Goal: Transaction & Acquisition: Purchase product/service

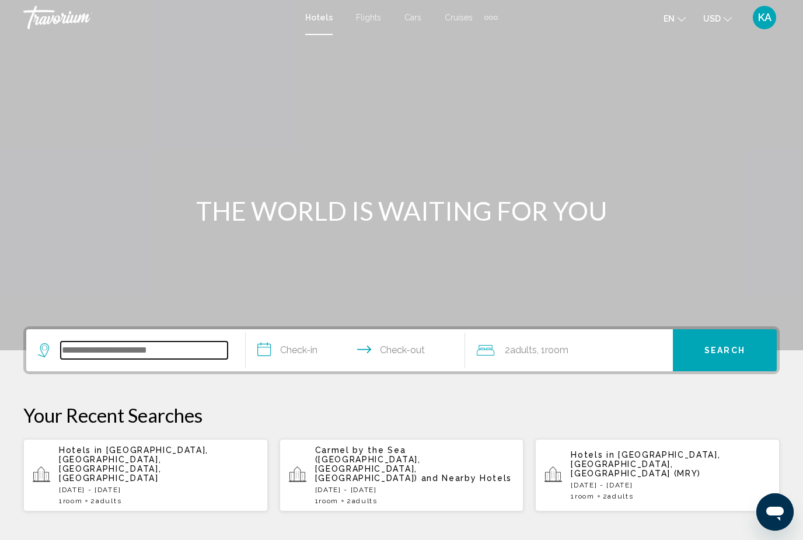
click at [124, 356] on input "Search widget" at bounding box center [144, 350] width 167 height 18
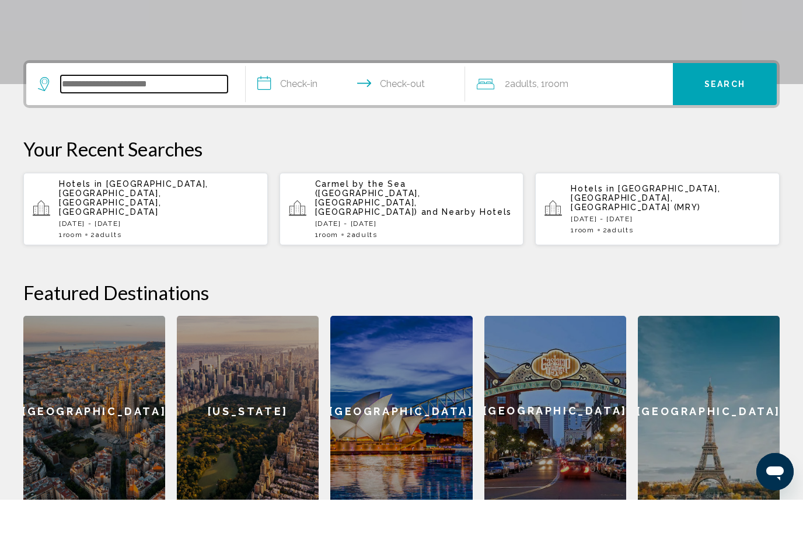
scroll to position [248, 0]
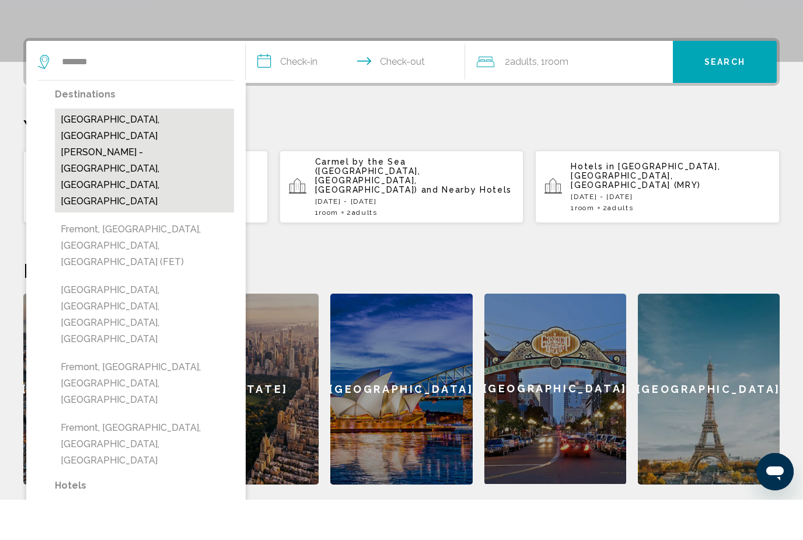
click at [97, 149] on button "[GEOGRAPHIC_DATA], [GEOGRAPHIC_DATA][PERSON_NAME] - [GEOGRAPHIC_DATA], [GEOGRAP…" at bounding box center [144, 201] width 179 height 104
type input "**********"
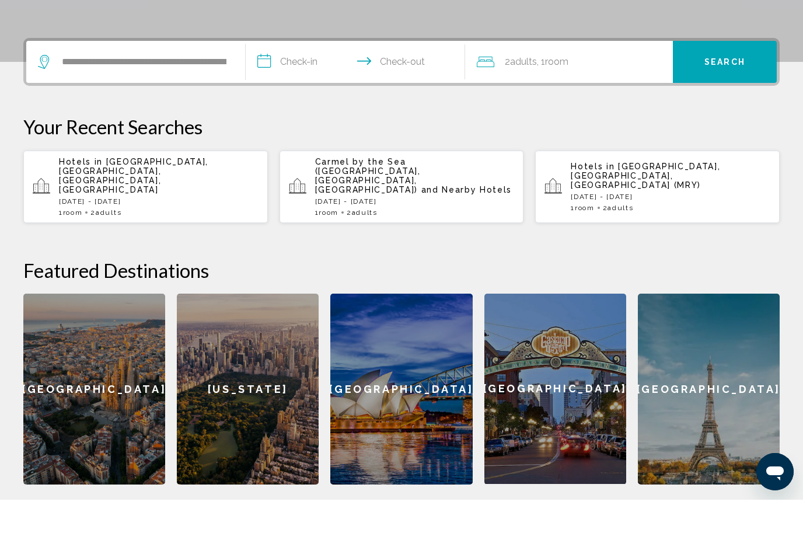
click at [298, 81] on input "**********" at bounding box center [358, 104] width 224 height 46
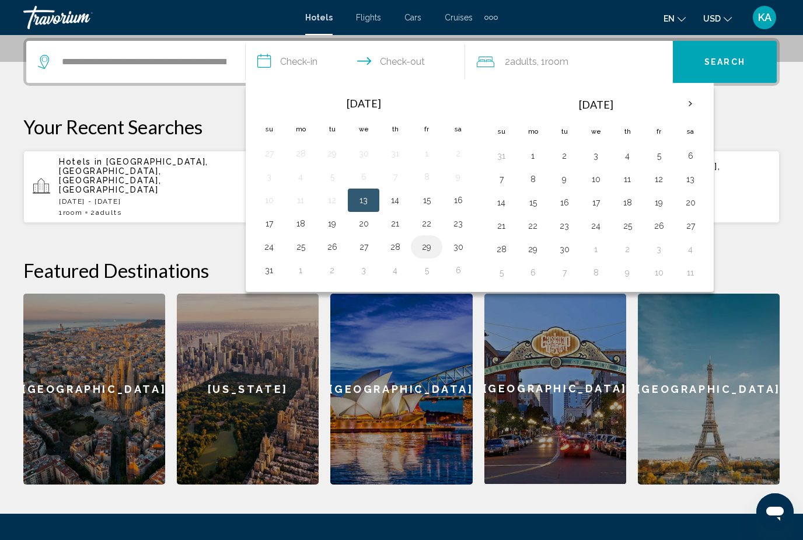
click at [418, 244] on button "29" at bounding box center [426, 247] width 19 height 16
click at [264, 272] on button "31" at bounding box center [269, 270] width 19 height 16
type input "**********"
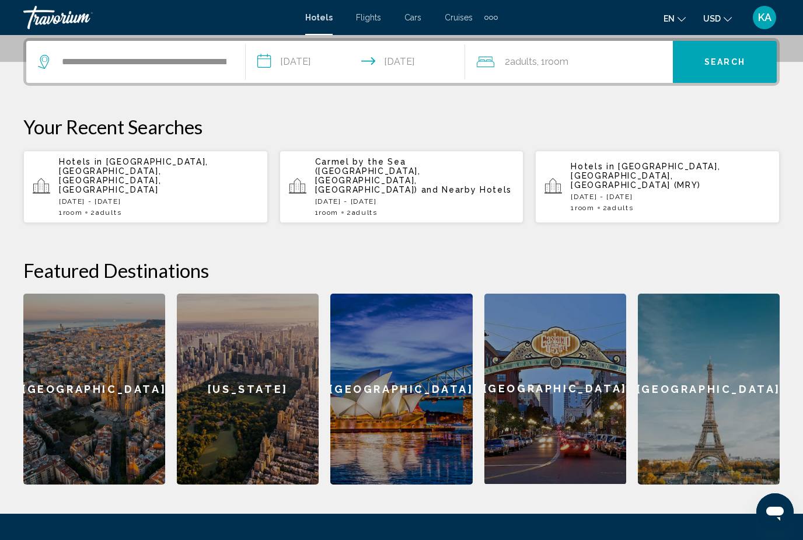
click at [710, 60] on span "Search" at bounding box center [724, 62] width 41 height 9
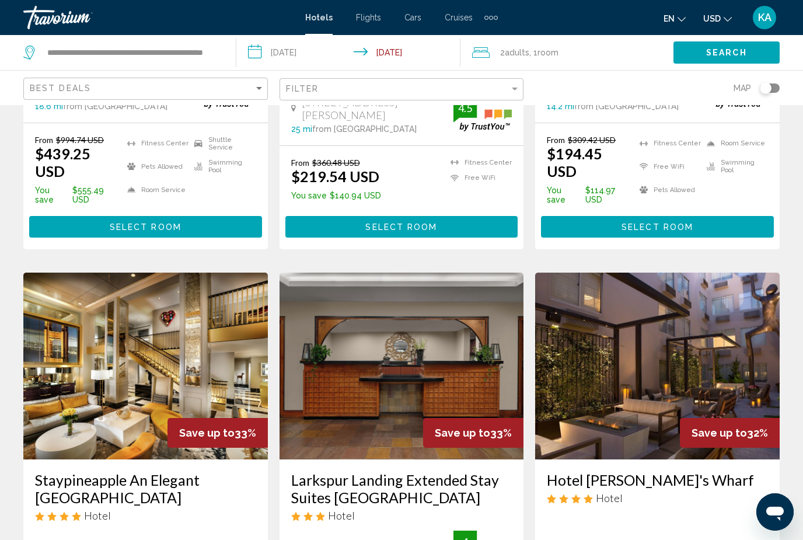
scroll to position [284, 0]
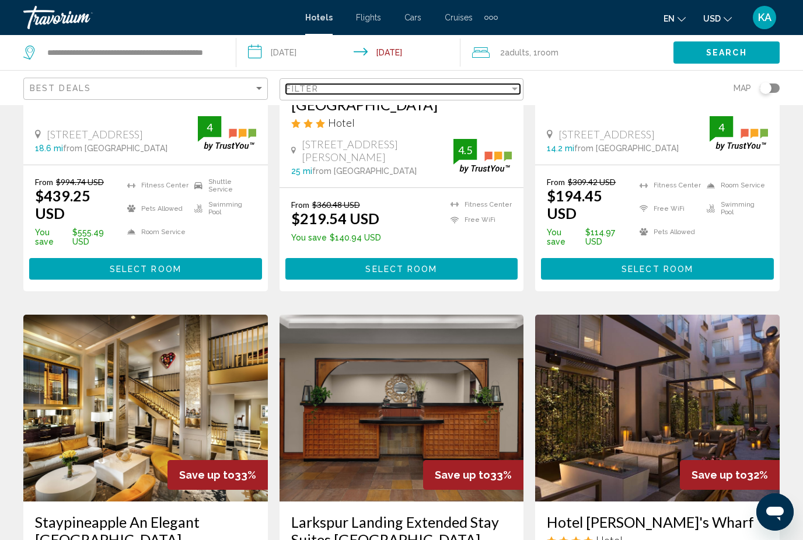
click at [513, 93] on div "Filter" at bounding box center [514, 88] width 11 height 9
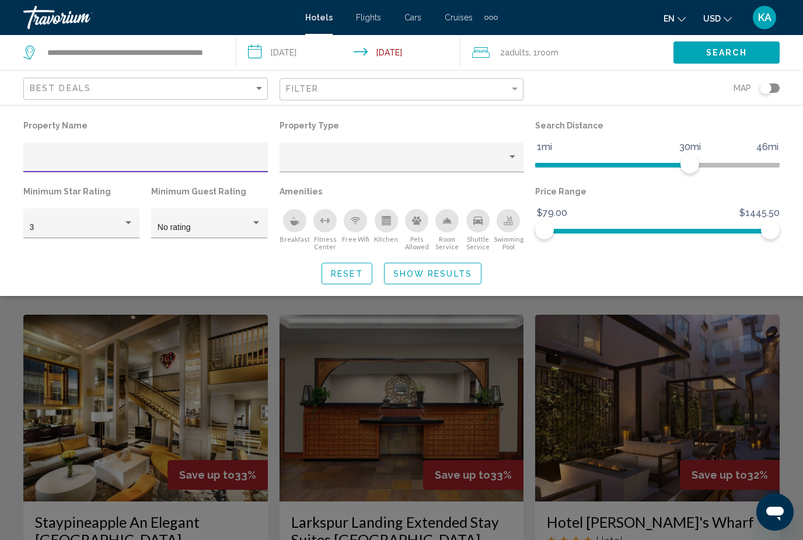
click at [298, 216] on icon "Breakfast" at bounding box center [294, 220] width 9 height 9
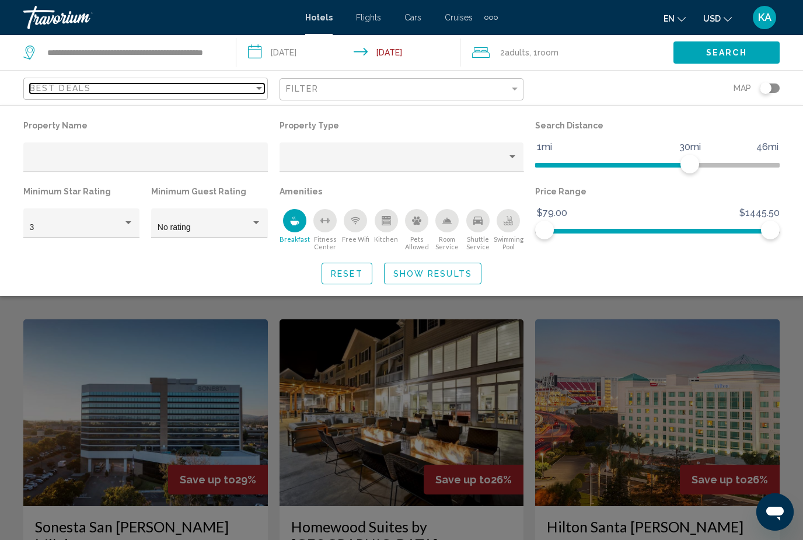
click at [228, 86] on div "Best Deals" at bounding box center [142, 87] width 224 height 9
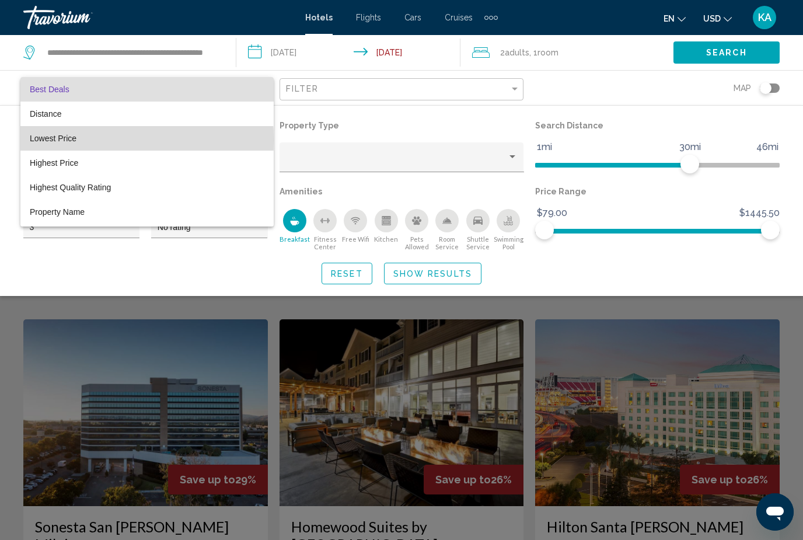
click at [55, 140] on span "Lowest Price" at bounding box center [53, 138] width 47 height 9
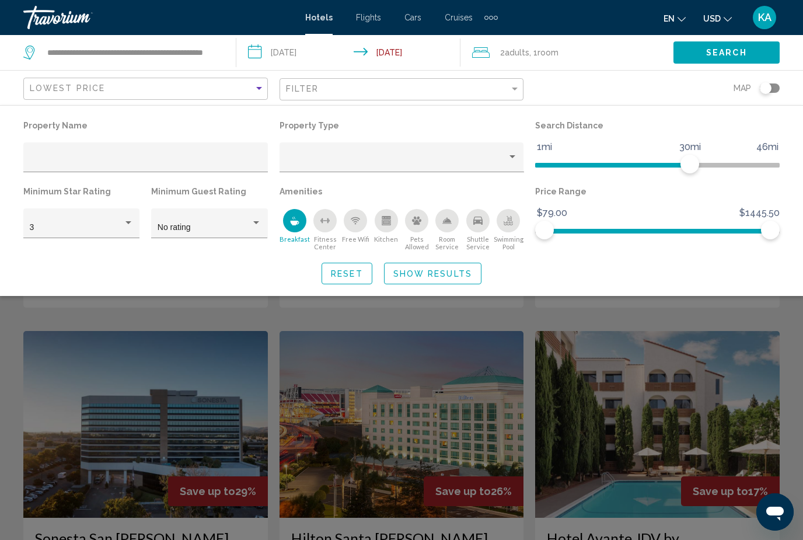
click at [429, 275] on span "Show Results" at bounding box center [432, 273] width 79 height 9
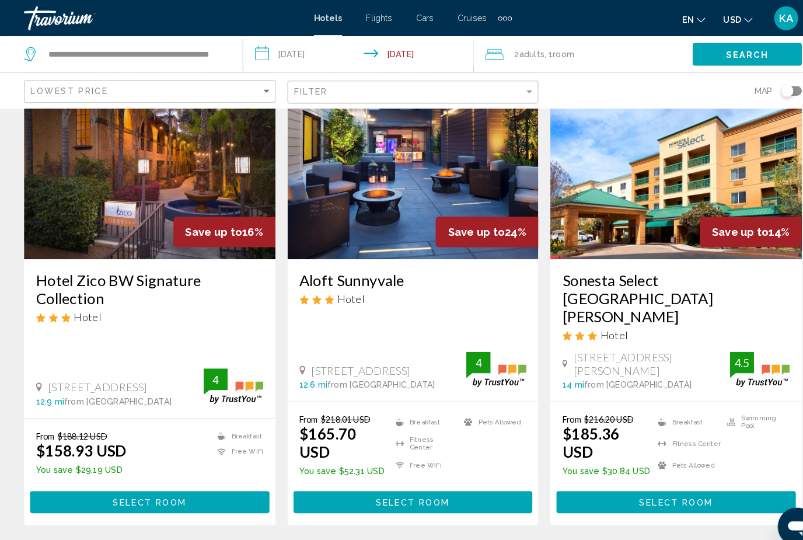
scroll to position [81, 0]
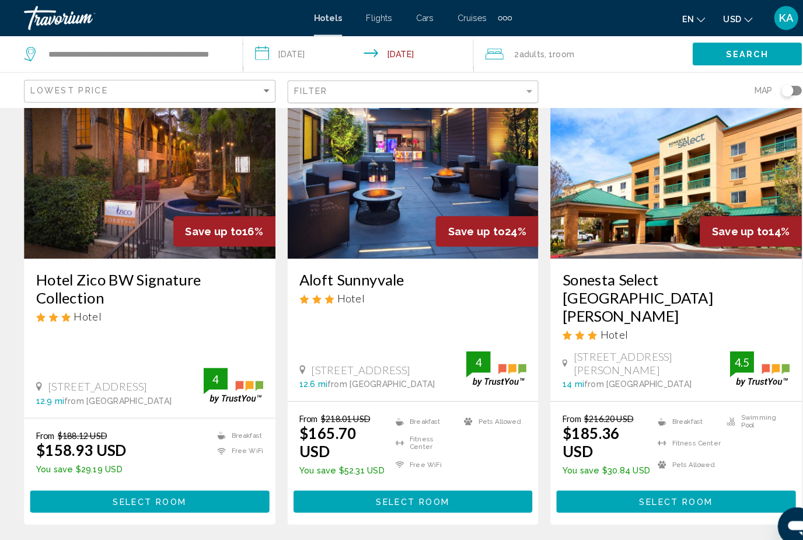
click at [558, 55] on span "Room" at bounding box center [547, 52] width 21 height 9
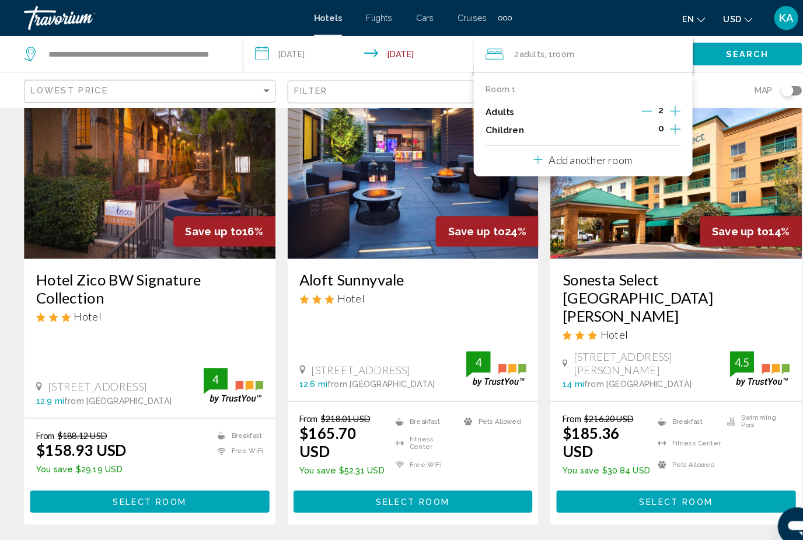
click at [657, 125] on icon "Increment children" at bounding box center [656, 125] width 11 height 14
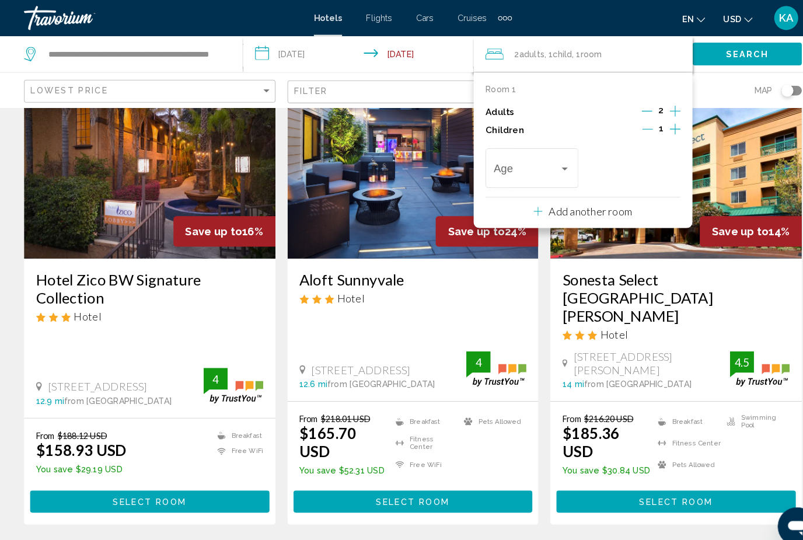
click at [625, 122] on icon "Decrement children" at bounding box center [629, 125] width 11 height 11
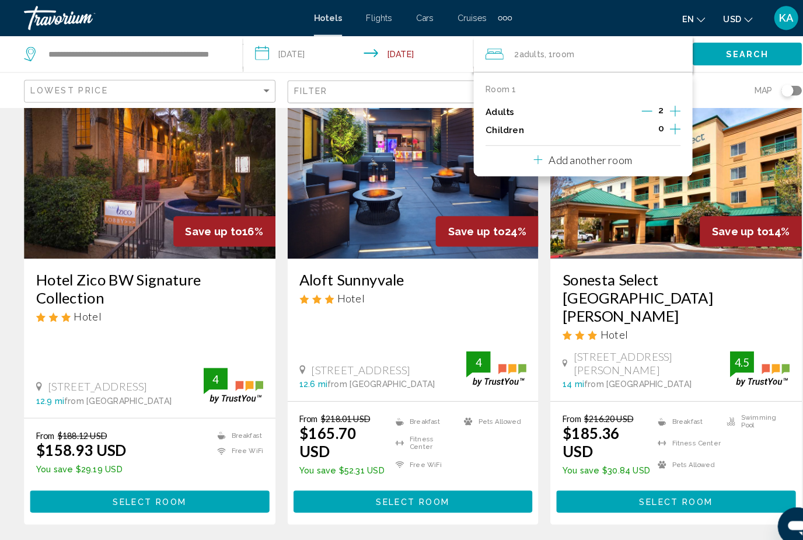
click at [123, 216] on img "Main content" at bounding box center [145, 158] width 244 height 187
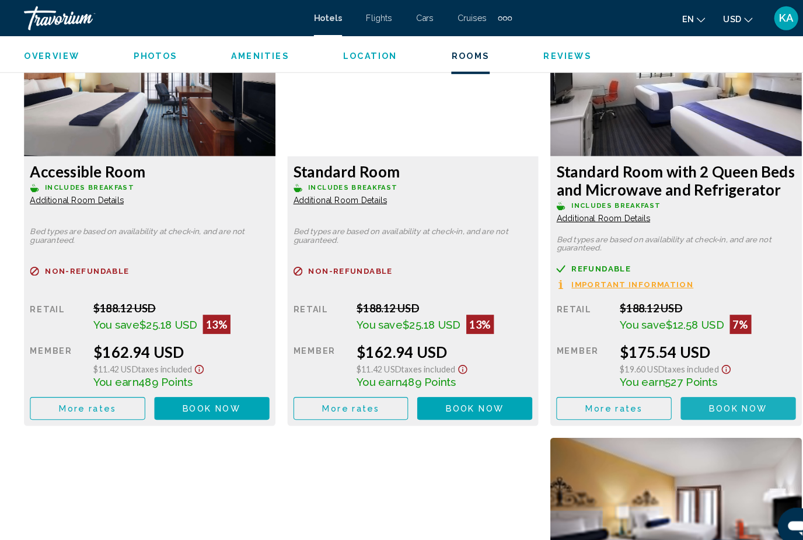
scroll to position [2294, 0]
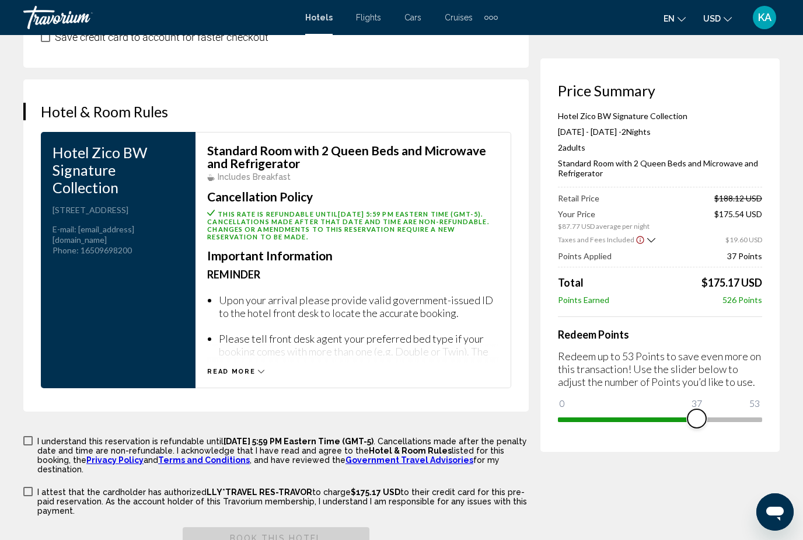
scroll to position [1538, 0]
click at [248, 367] on span "Read more" at bounding box center [231, 371] width 48 height 8
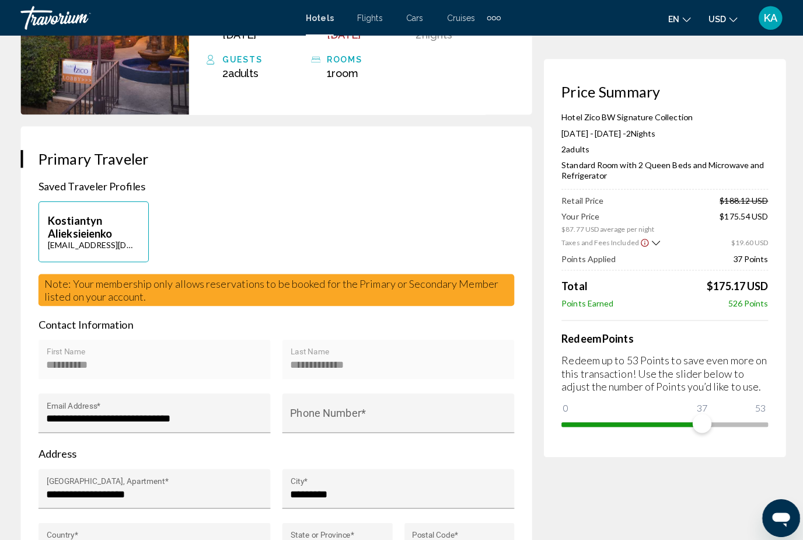
scroll to position [0, 0]
